Goal: Information Seeking & Learning: Learn about a topic

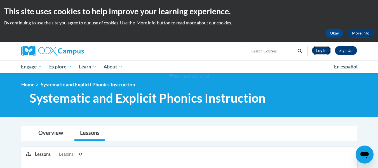
click at [320, 50] on link "Log In" at bounding box center [321, 50] width 19 height 9
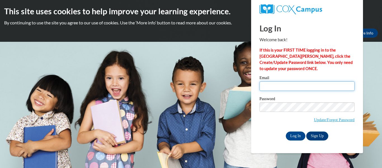
type input "glassemi@wauwatosa.k12.wi.us"
click at [291, 79] on label "Email" at bounding box center [307, 79] width 95 height 6
click at [291, 81] on input "glassemi@wauwatosa.k12.wi.us" at bounding box center [307, 86] width 95 height 10
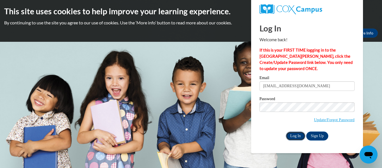
click at [295, 133] on input "Log In" at bounding box center [296, 135] width 20 height 9
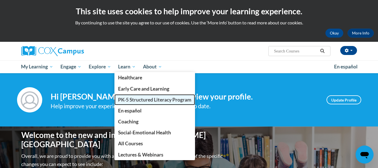
click at [133, 99] on span "PK-5 Structured Literacy Program" at bounding box center [154, 100] width 73 height 6
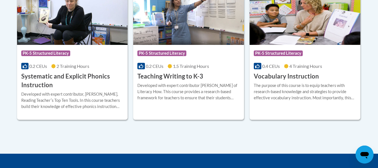
scroll to position [709, 0]
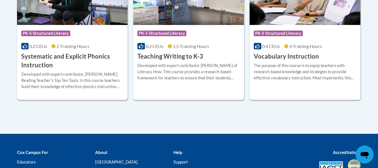
click at [62, 51] on div "Course Category: PK-5 Structured Literacy 0.2 CEUs 2 Training Hours COURSE Syst…" at bounding box center [72, 47] width 111 height 44
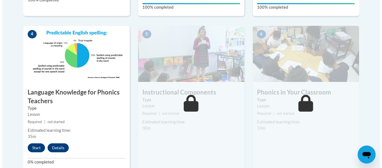
scroll to position [312, 0]
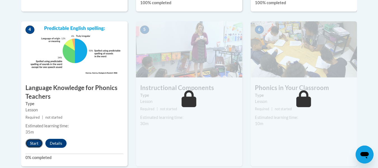
click at [34, 143] on button "Start" at bounding box center [33, 142] width 17 height 9
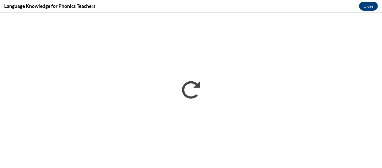
scroll to position [0, 0]
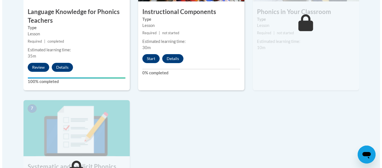
scroll to position [406, 0]
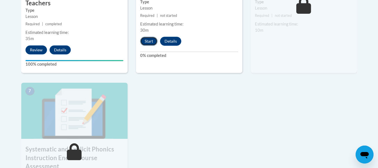
click at [148, 42] on button "Start" at bounding box center [148, 41] width 17 height 9
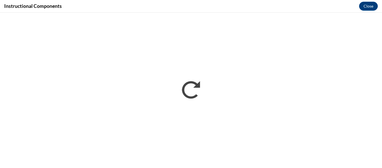
scroll to position [0, 0]
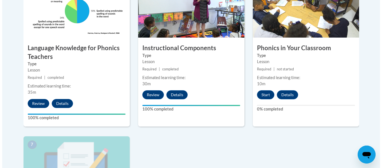
scroll to position [349, 0]
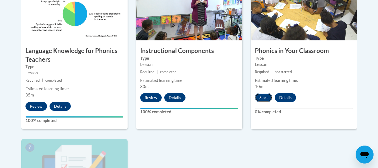
click at [257, 95] on button "Start" at bounding box center [263, 97] width 17 height 9
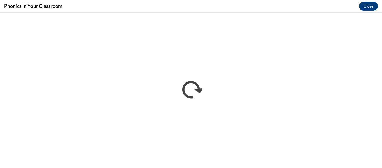
scroll to position [0, 0]
